Goal: Information Seeking & Learning: Learn about a topic

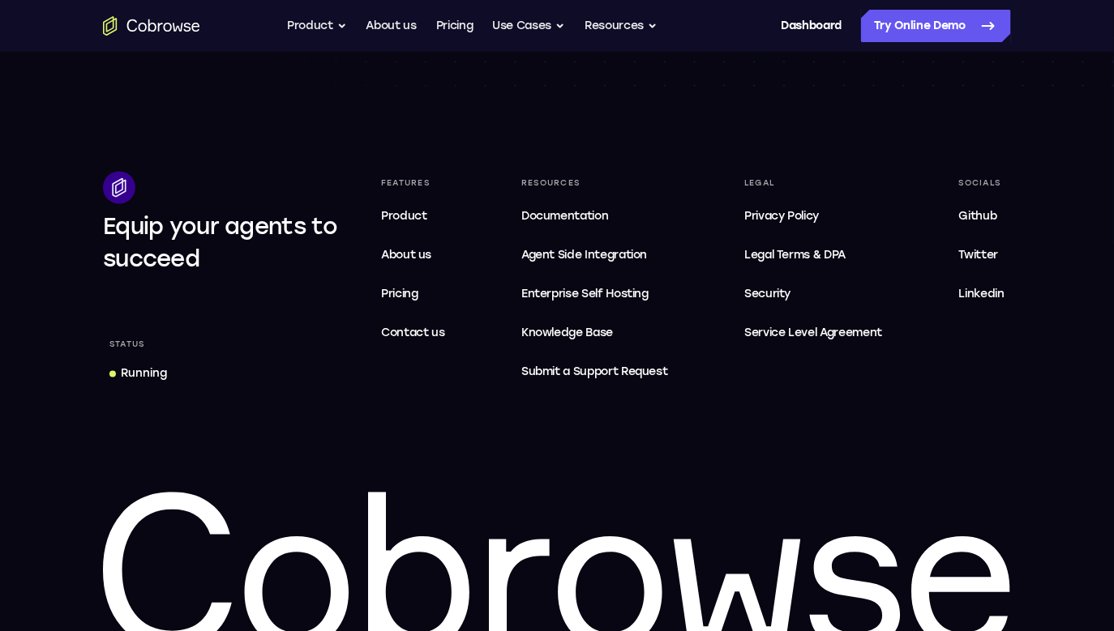
scroll to position [4898, 0]
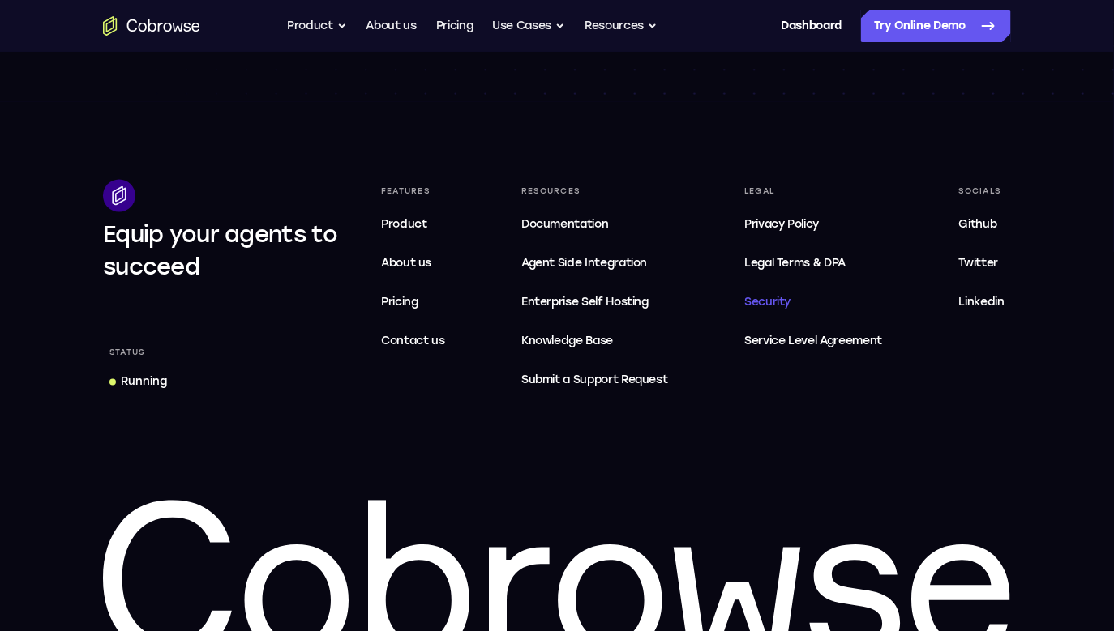
click at [785, 306] on span "Security" at bounding box center [767, 303] width 46 height 14
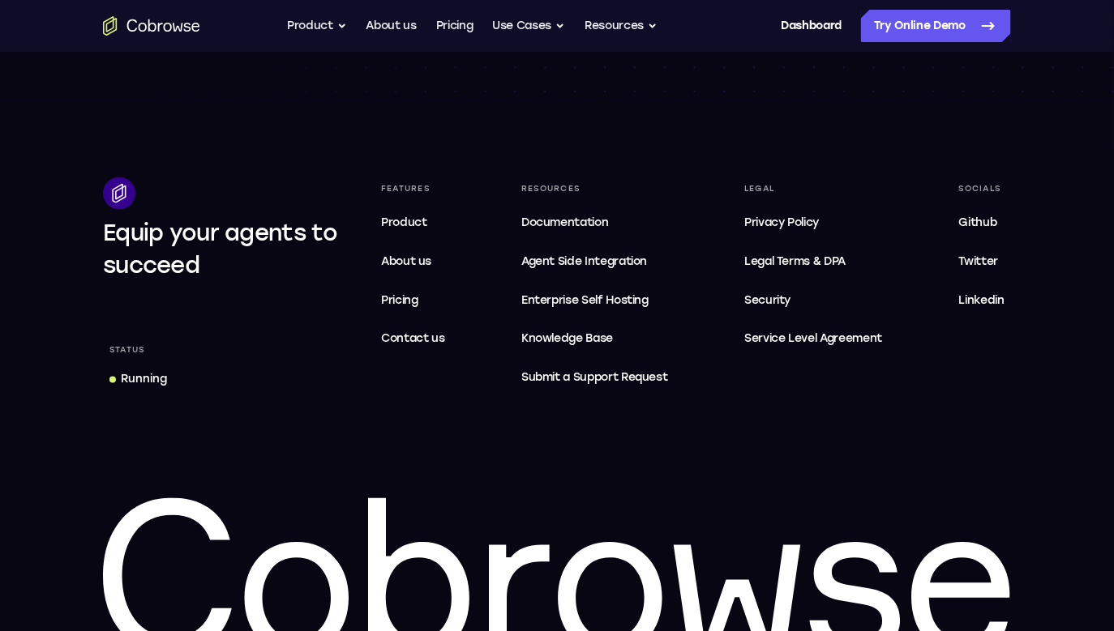
scroll to position [2815, 0]
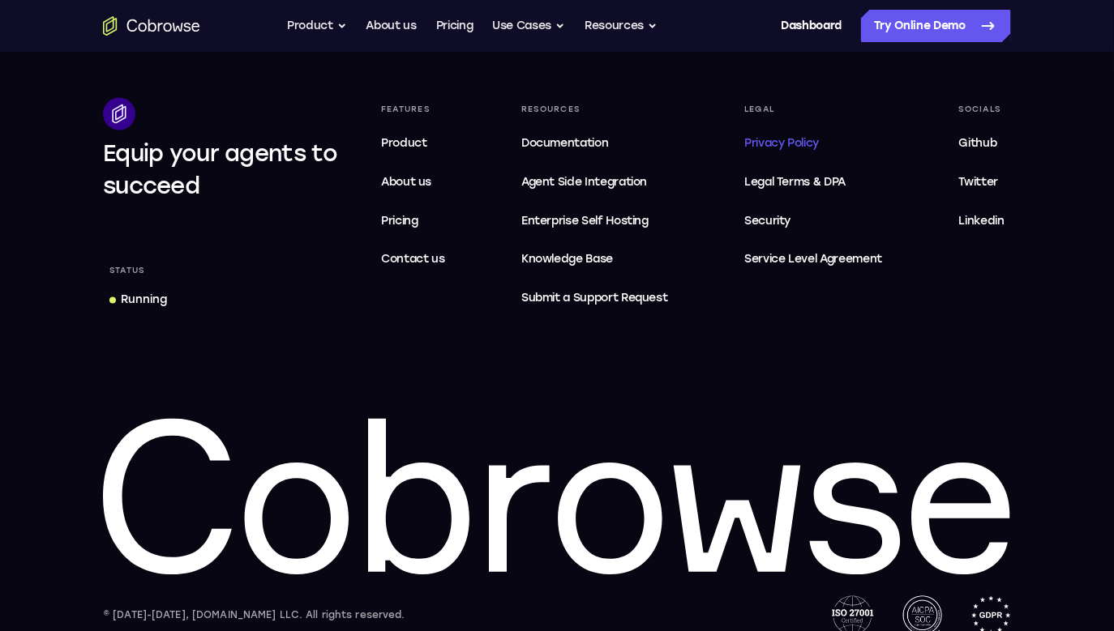
click at [797, 140] on span "Privacy Policy" at bounding box center [781, 143] width 75 height 14
click at [810, 185] on span "Legal Terms & DPA" at bounding box center [794, 182] width 101 height 14
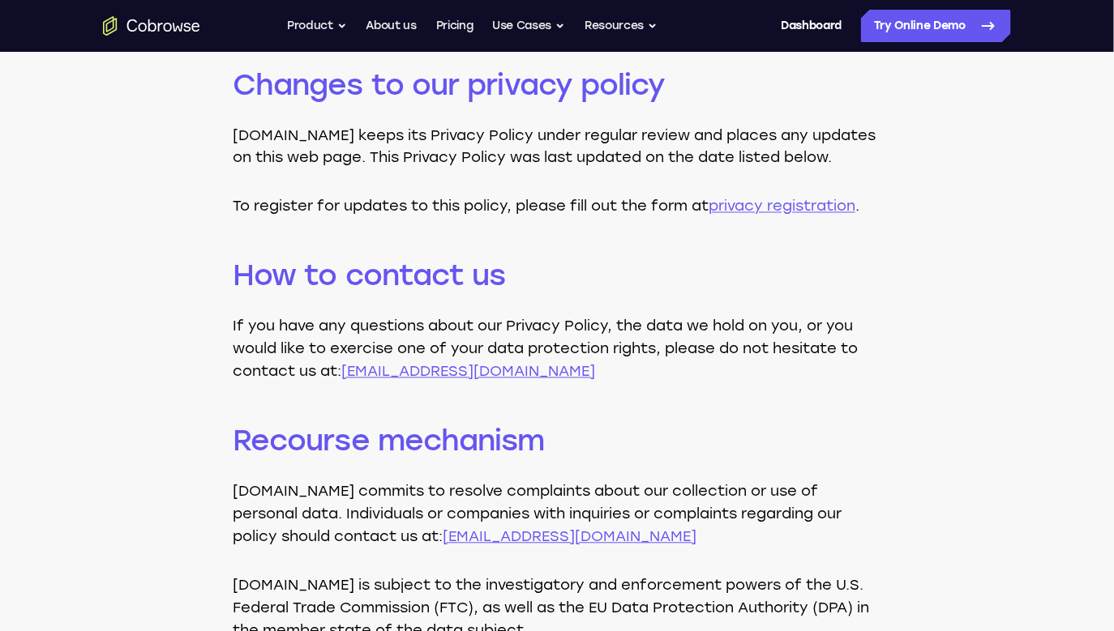
scroll to position [5088, 0]
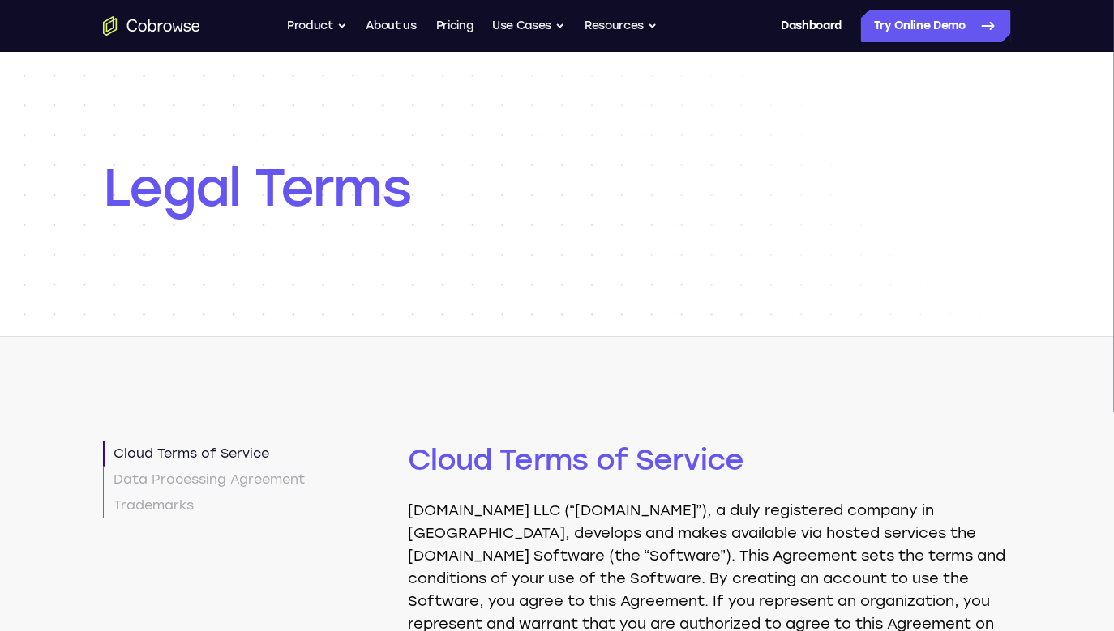
click at [625, 332] on h2 "Cloud Terms of Service" at bounding box center [709, 382] width 603 height 195
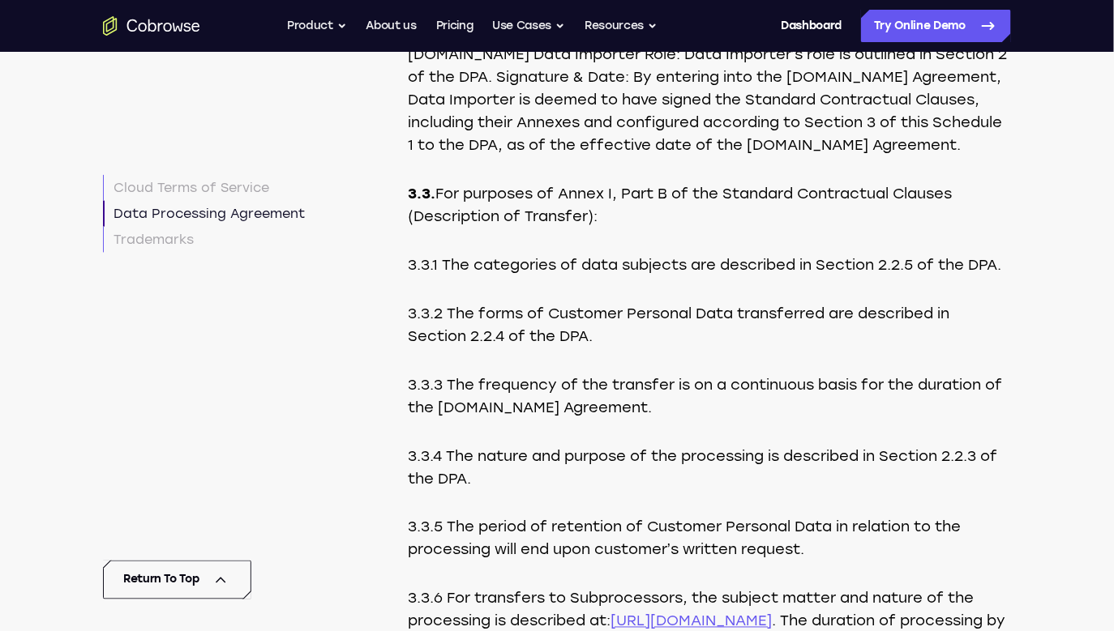
scroll to position [12792, 0]
